Goal: Task Accomplishment & Management: Complete application form

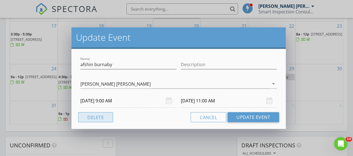
click at [98, 119] on button "Delete" at bounding box center [95, 117] width 35 height 10
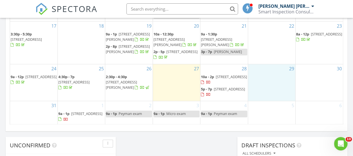
click at [261, 82] on div "29" at bounding box center [271, 82] width 47 height 37
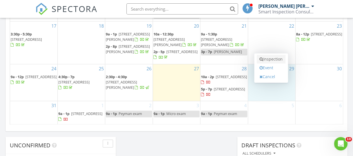
click at [265, 55] on link "Inspection" at bounding box center [271, 59] width 29 height 9
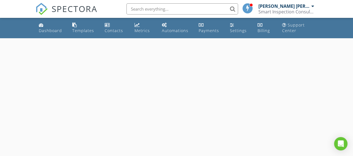
select select "7"
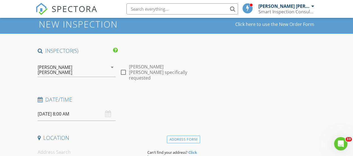
scroll to position [56, 0]
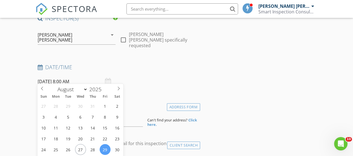
click at [60, 80] on input "08/29/2025 8:00 AM" at bounding box center [77, 82] width 78 height 14
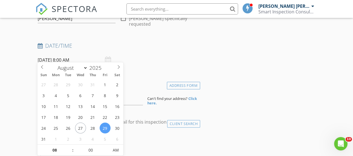
scroll to position [112, 0]
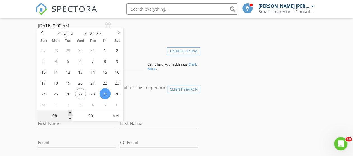
type input "09"
type input "08/29/2025 9:00 AM"
click at [70, 113] on span at bounding box center [70, 113] width 4 height 6
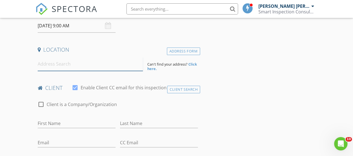
click at [63, 62] on input at bounding box center [91, 64] width 106 height 14
paste input "2181 Madison Avenue (V5C 0N4)"
type input "2181 Madison Avenue (V5C 0N4)"
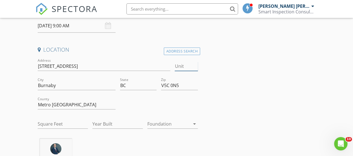
click at [182, 63] on input "Unit" at bounding box center [186, 66] width 23 height 9
type input "2103"
click at [180, 82] on input "V5C 0N5" at bounding box center [179, 85] width 37 height 9
type input "V5C 0N4"
click at [64, 120] on input "Square Feet" at bounding box center [63, 124] width 51 height 9
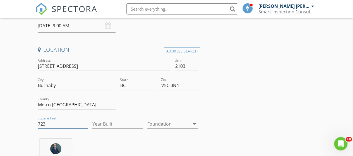
type input "723"
click at [115, 120] on input "Year Built" at bounding box center [117, 124] width 51 height 9
type input "2023"
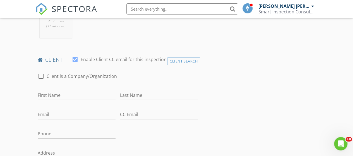
scroll to position [279, 0]
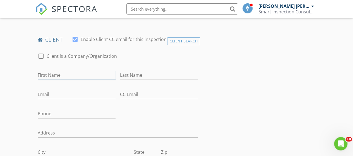
click at [68, 77] on input "First Name" at bounding box center [77, 75] width 78 height 9
paste input "Mahdokht Samanabadi"
type input "Mahdokht Samanabadi"
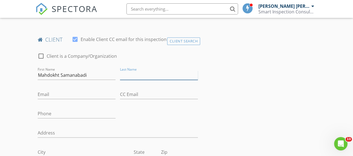
click at [148, 73] on input "Last Name" at bounding box center [159, 75] width 78 height 9
paste input "Mahdokht Samanabadi"
click at [143, 76] on input "Mahdokht Samanabadi" at bounding box center [159, 75] width 78 height 9
type input "Samanabadi"
click at [108, 75] on input "Mahdokht Samanabadi" at bounding box center [77, 75] width 78 height 9
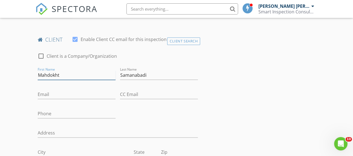
type input "Mahdokht"
click at [49, 94] on input "Email" at bounding box center [77, 94] width 78 height 9
paste input "mahtabje@gmail.com"
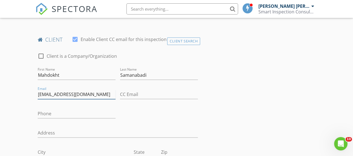
type input "mahtabje@gmail.com"
click at [65, 111] on input "Phone" at bounding box center [77, 113] width 78 height 9
paste input "514-814-6437"
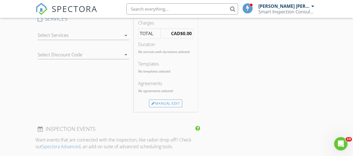
scroll to position [503, 0]
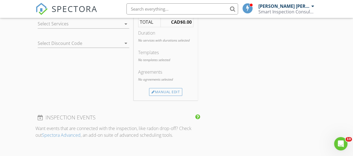
type input "514-814-6437"
click at [60, 24] on div at bounding box center [80, 23] width 84 height 9
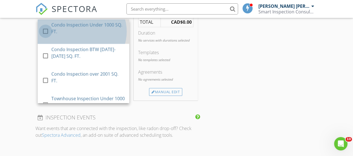
click at [44, 30] on div at bounding box center [45, 31] width 9 height 9
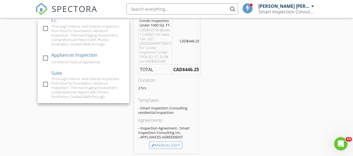
scroll to position [477, 0]
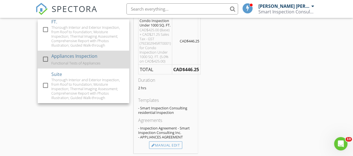
click at [46, 59] on div at bounding box center [45, 58] width 9 height 9
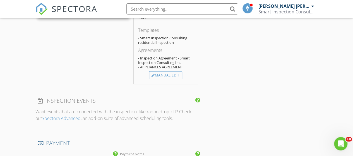
scroll to position [587, 0]
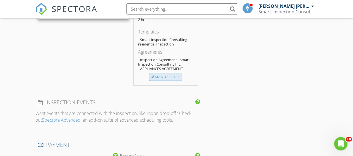
click at [163, 74] on div "Manual Edit" at bounding box center [165, 77] width 33 height 8
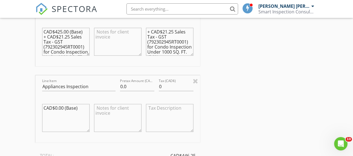
scroll to position [642, 0]
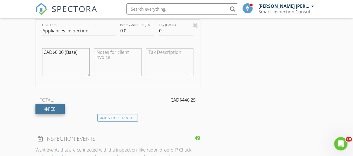
click at [61, 108] on div "Fee" at bounding box center [49, 109] width 29 height 10
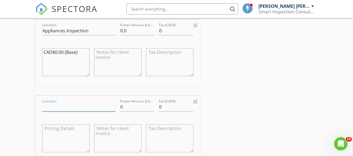
click at [61, 106] on input "Line Item" at bounding box center [78, 107] width 73 height 9
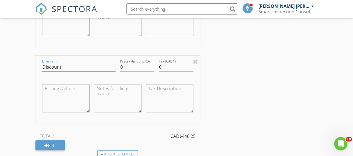
scroll to position [670, 0]
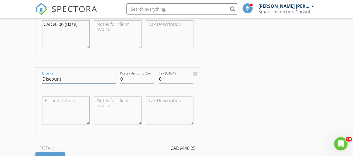
type input "Discount"
drag, startPoint x: 125, startPoint y: 78, endPoint x: 115, endPoint y: 80, distance: 10.5
click at [115, 80] on div "Line Item Discount Pretax Amount (CAD$) 0 Tax (CAD$) 0" at bounding box center [117, 101] width 165 height 67
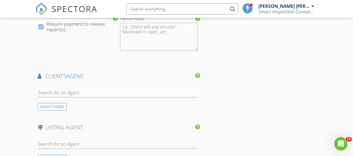
scroll to position [894, 0]
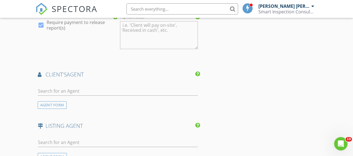
type input "-46.25"
click at [79, 90] on input "text" at bounding box center [118, 91] width 160 height 9
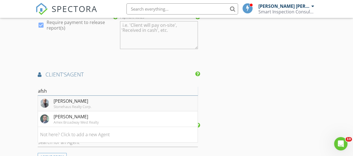
type input "afsh"
click at [55, 104] on div "Stonehaus Realty Corp." at bounding box center [73, 106] width 38 height 4
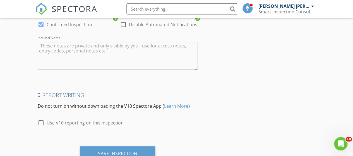
scroll to position [1201, 0]
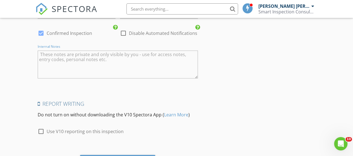
click at [58, 54] on textarea "Internal Notes" at bounding box center [118, 65] width 160 height 28
paste textarea "Who will be providing us access? Listing Agent. Ben D'Ovidio PREC 604-499-1996 …"
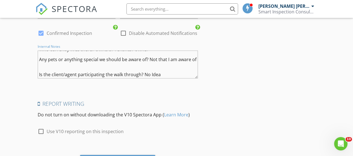
scroll to position [40, 0]
click at [39, 72] on textarea "Who will be providing us access? Listing Agent. Ben D'Ovidio PREC 604-499-1996 …" at bounding box center [118, 65] width 160 height 28
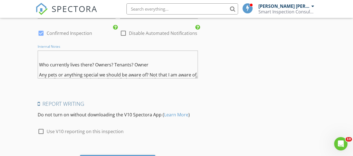
scroll to position [28, 0]
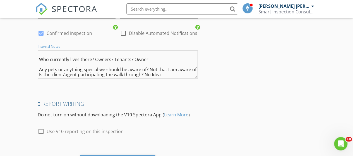
click at [41, 53] on textarea "Who will be providing us access? Listing Agent. Ben D'Ovidio PREC 604-499-1996 …" at bounding box center [118, 65] width 160 height 28
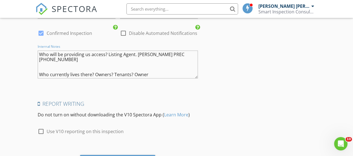
scroll to position [0, 0]
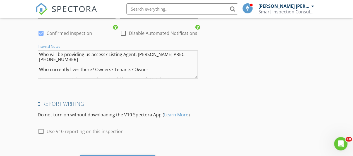
type textarea "Who will be providing us access? Listing Agent. Ben D'Ovidio PREC 604-499-1996 …"
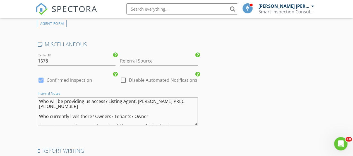
scroll to position [1117, 0]
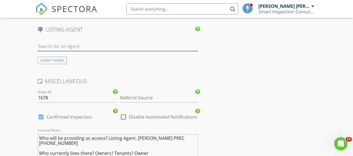
click at [53, 42] on input "text" at bounding box center [118, 46] width 160 height 9
paste input "Ben D'Ovidio"
type input "Ben D'Ovidio"
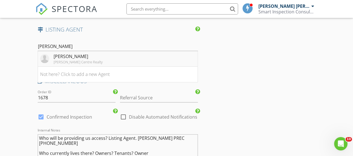
click at [55, 54] on div "Ben D'Ovidi" at bounding box center [78, 56] width 49 height 7
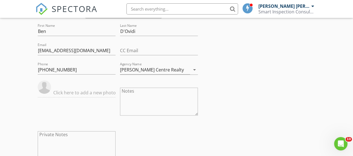
scroll to position [1105, 0]
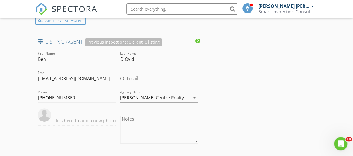
click at [61, 119] on input "text" at bounding box center [77, 120] width 78 height 9
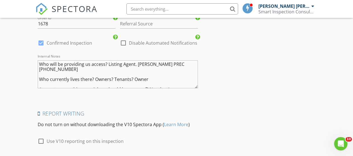
scroll to position [1357, 0]
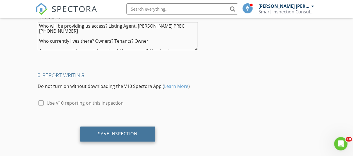
click at [124, 131] on div "Save Inspection" at bounding box center [117, 134] width 39 height 6
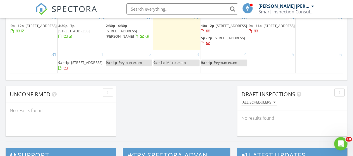
scroll to position [419, 0]
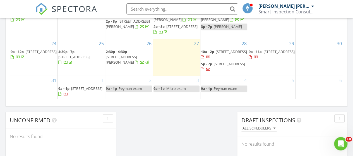
click at [251, 49] on span "9a - 11a" at bounding box center [255, 51] width 13 height 5
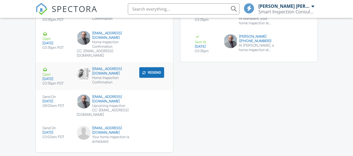
click at [83, 74] on div "ben@dovidiogroup.com" at bounding box center [104, 71] width 55 height 9
click at [94, 40] on div "afshin@prela.ca" at bounding box center [104, 35] width 55 height 9
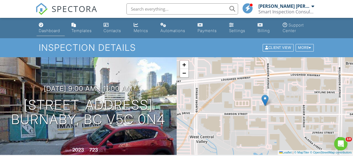
click at [52, 30] on div "Dashboard" at bounding box center [49, 30] width 21 height 5
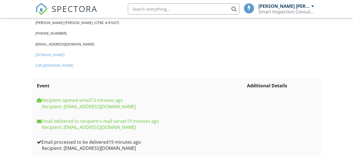
scroll to position [384, 0]
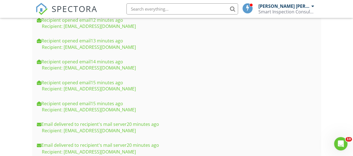
scroll to position [412, 0]
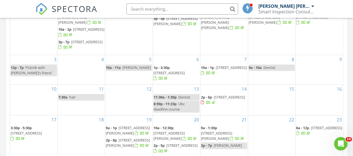
scroll to position [363, 0]
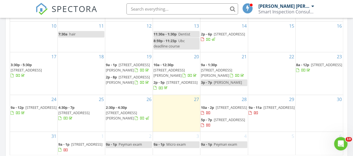
click at [311, 62] on span "2680 Cambridge St, Vancouver V5K 1L5" at bounding box center [326, 64] width 31 height 5
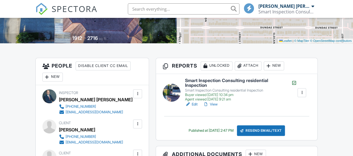
click at [301, 94] on div at bounding box center [302, 93] width 6 height 6
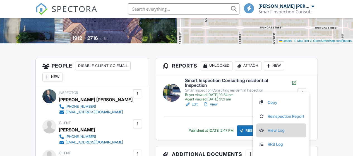
scroll to position [168, 0]
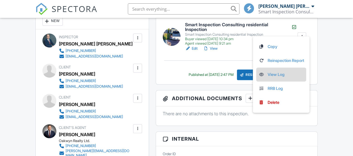
click at [276, 76] on link "View Log" at bounding box center [282, 75] width 46 height 6
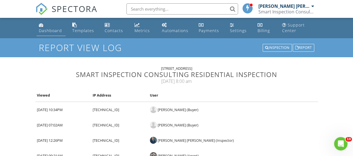
click at [52, 30] on div "Dashboard" at bounding box center [50, 30] width 23 height 5
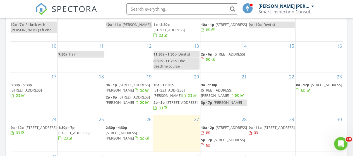
scroll to position [335, 0]
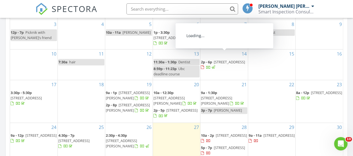
click at [224, 59] on span "[STREET_ADDRESS]" at bounding box center [229, 61] width 31 height 5
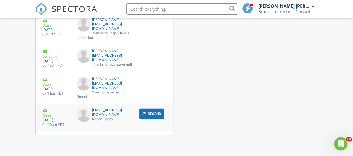
click at [93, 122] on div "Report Ready" at bounding box center [104, 119] width 55 height 4
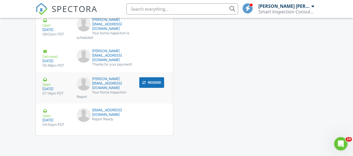
click at [88, 90] on div "Your Home Inspection Report" at bounding box center [104, 94] width 55 height 9
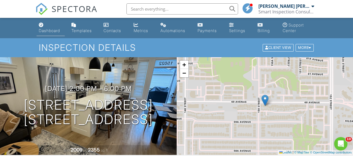
click at [54, 35] on link "Dashboard" at bounding box center [51, 28] width 28 height 16
